Goal: Task Accomplishment & Management: Complete application form

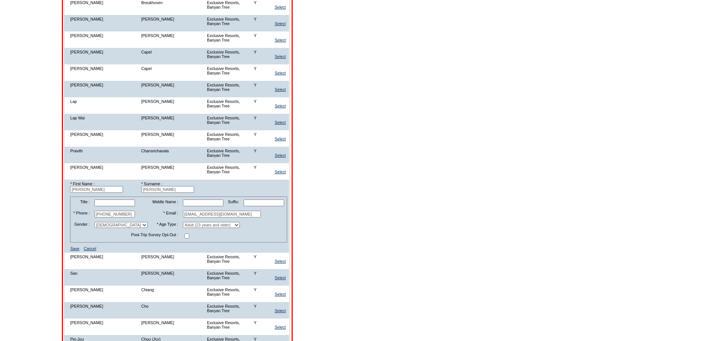
scroll to position [560, 0]
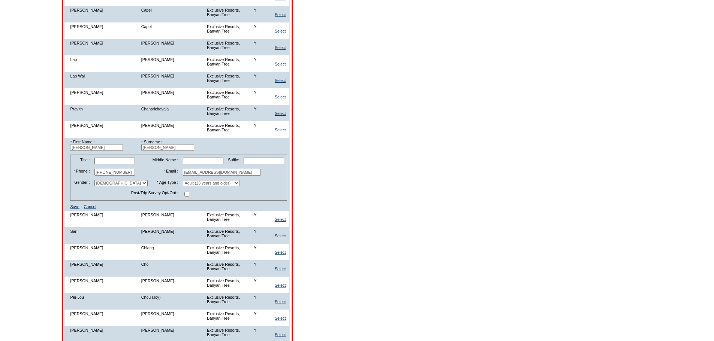
click at [118, 151] on input "[PERSON_NAME]" at bounding box center [96, 147] width 53 height 7
type input "[PERSON_NAME]"
click at [246, 176] on input "[EMAIL_ADDRESS][DOMAIN_NAME]" at bounding box center [222, 172] width 78 height 7
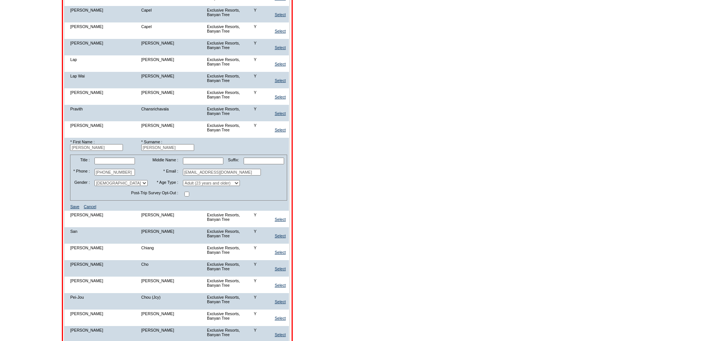
paste input "[PERSON_NAME][EMAIL_ADDRESS][PERSON_NAME]"
type input "[PERSON_NAME][EMAIL_ADDRESS][PERSON_NAME][DOMAIN_NAME]"
drag, startPoint x: 140, startPoint y: 211, endPoint x: 93, endPoint y: 216, distance: 47.9
click at [93, 178] on tr "* Phone : [PHONE_NUMBER] * Email : [PERSON_NAME][EMAIL_ADDRESS][PERSON_NAME][DO…" at bounding box center [178, 172] width 215 height 10
click at [79, 209] on link "Save" at bounding box center [74, 207] width 9 height 4
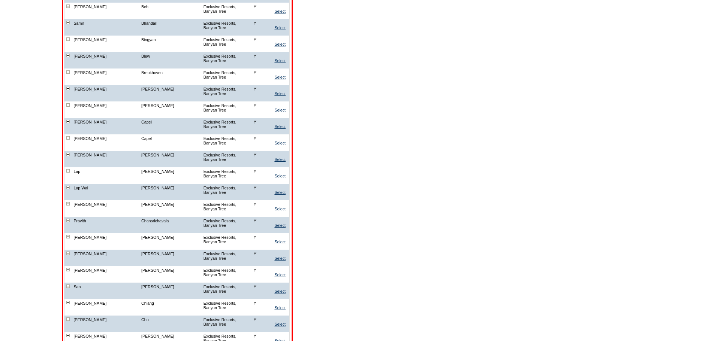
scroll to position [448, 0]
click at [285, 257] on link "Select" at bounding box center [279, 259] width 11 height 4
